Goal: Find specific page/section: Find specific page/section

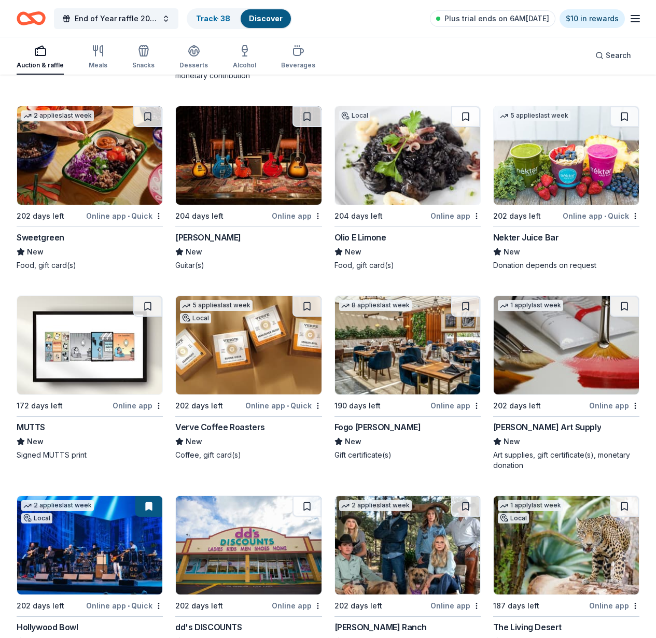
scroll to position [4611, 0]
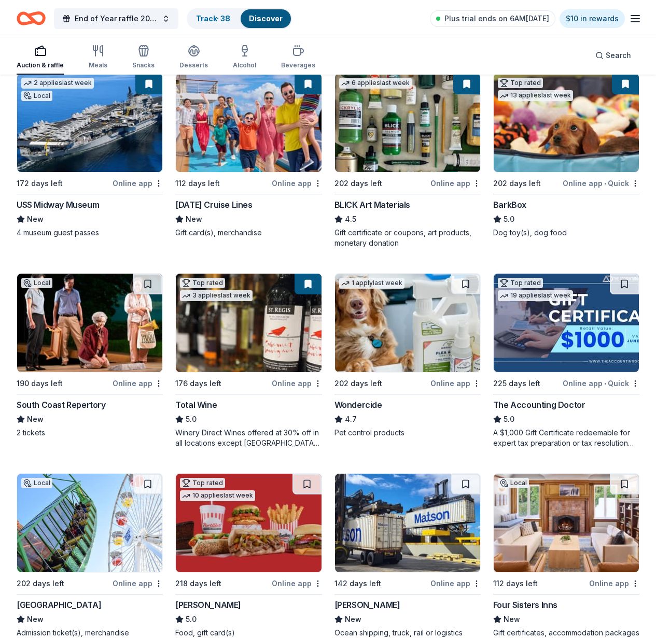
scroll to position [722, 0]
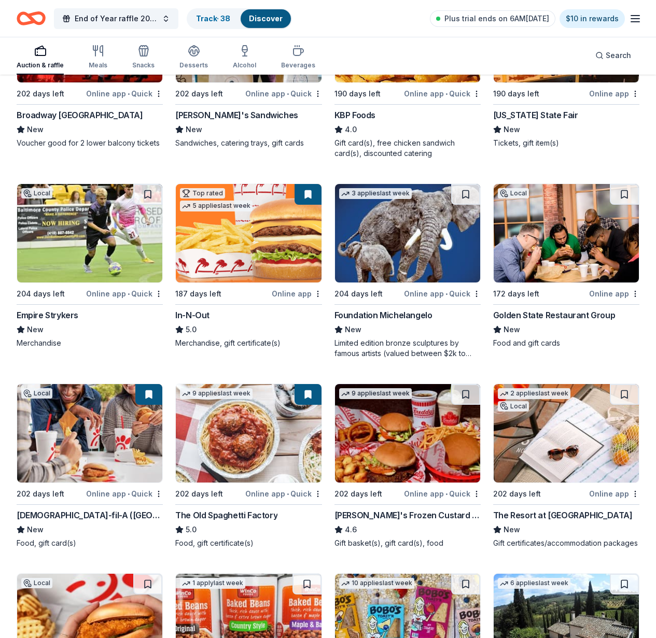
scroll to position [1611, 0]
